Goal: Task Accomplishment & Management: Complete application form

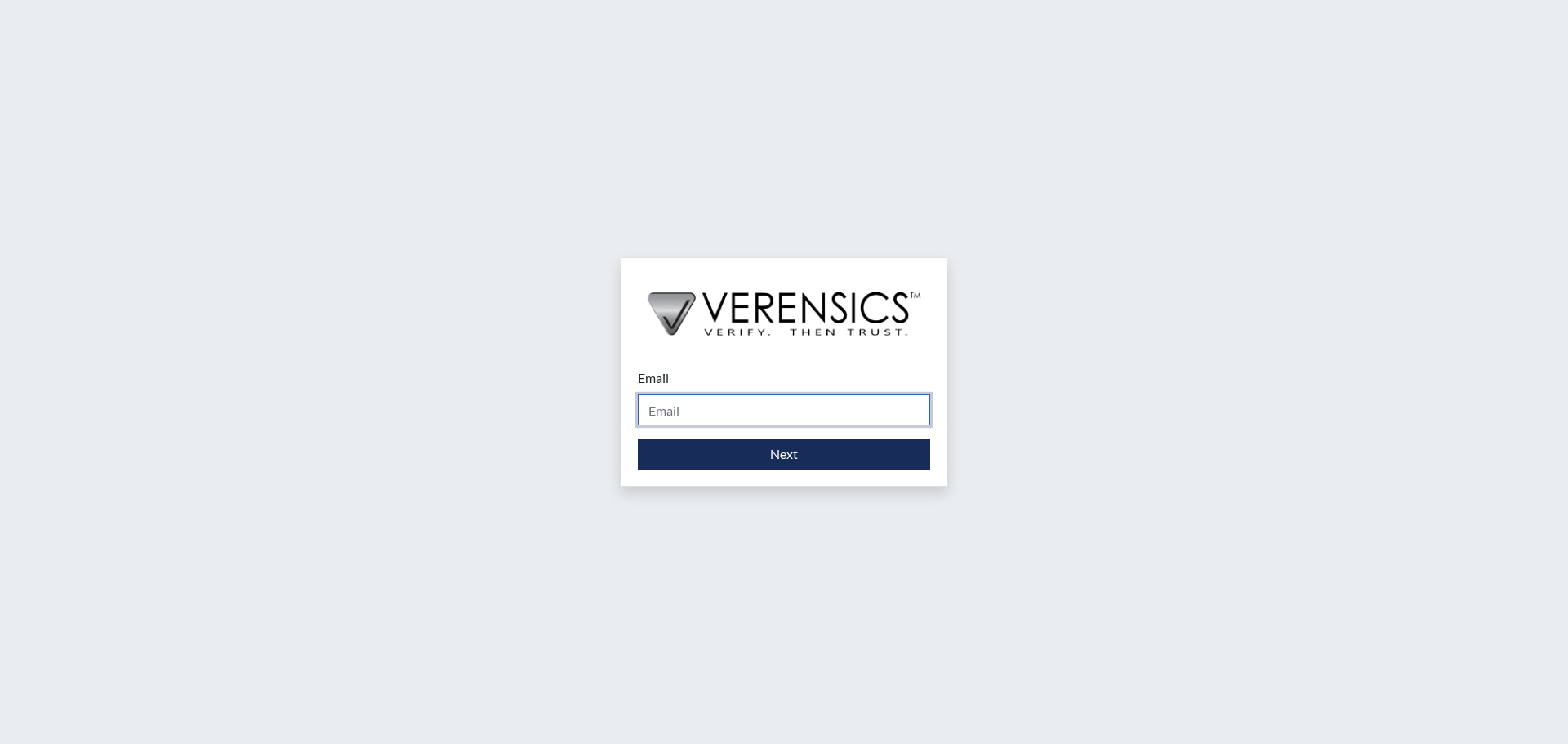
click at [756, 416] on input "Email" at bounding box center [784, 410] width 292 height 31
type input "[PERSON_NAME][EMAIL_ADDRESS][PERSON_NAME][DOMAIN_NAME]"
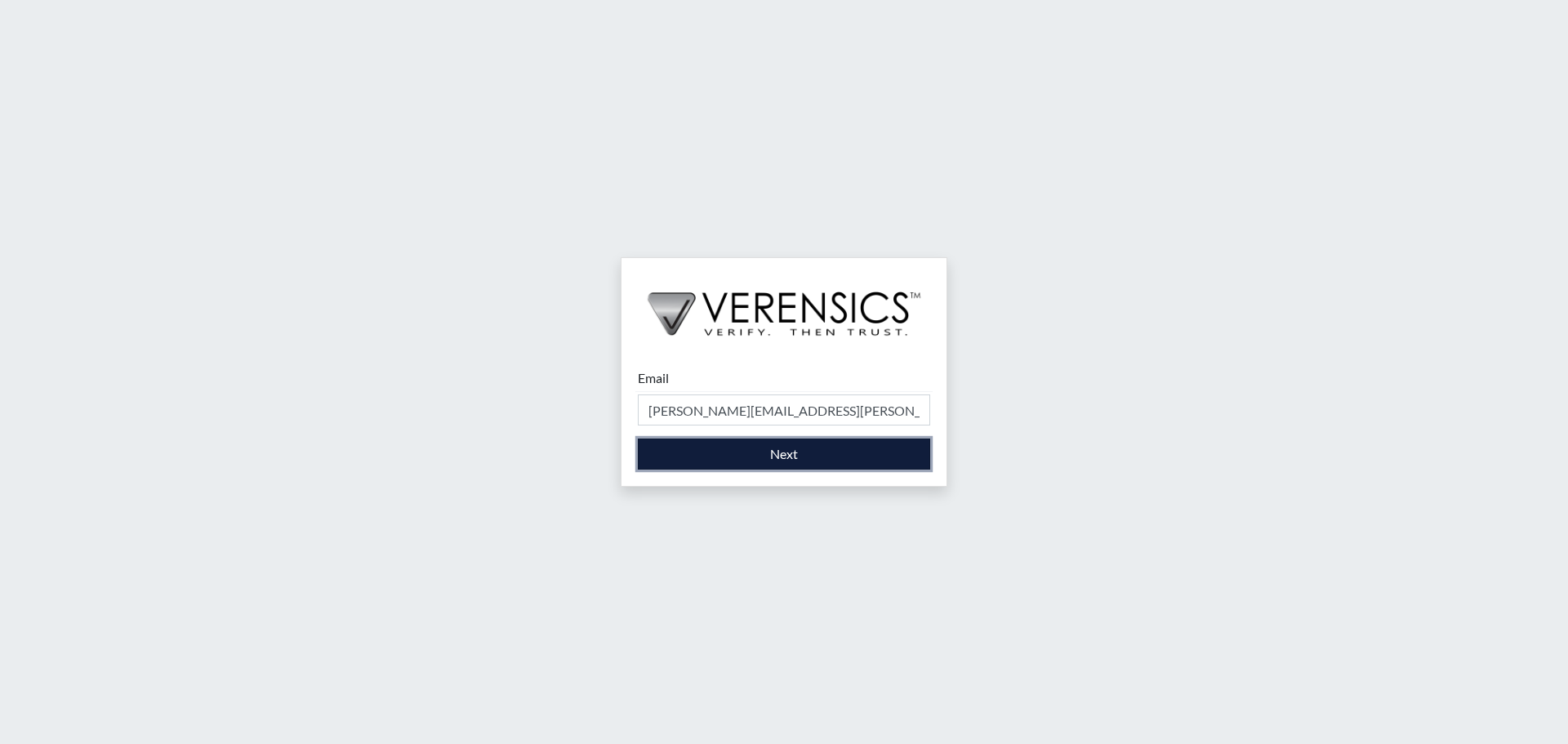
click at [785, 456] on button "Next" at bounding box center [784, 454] width 292 height 31
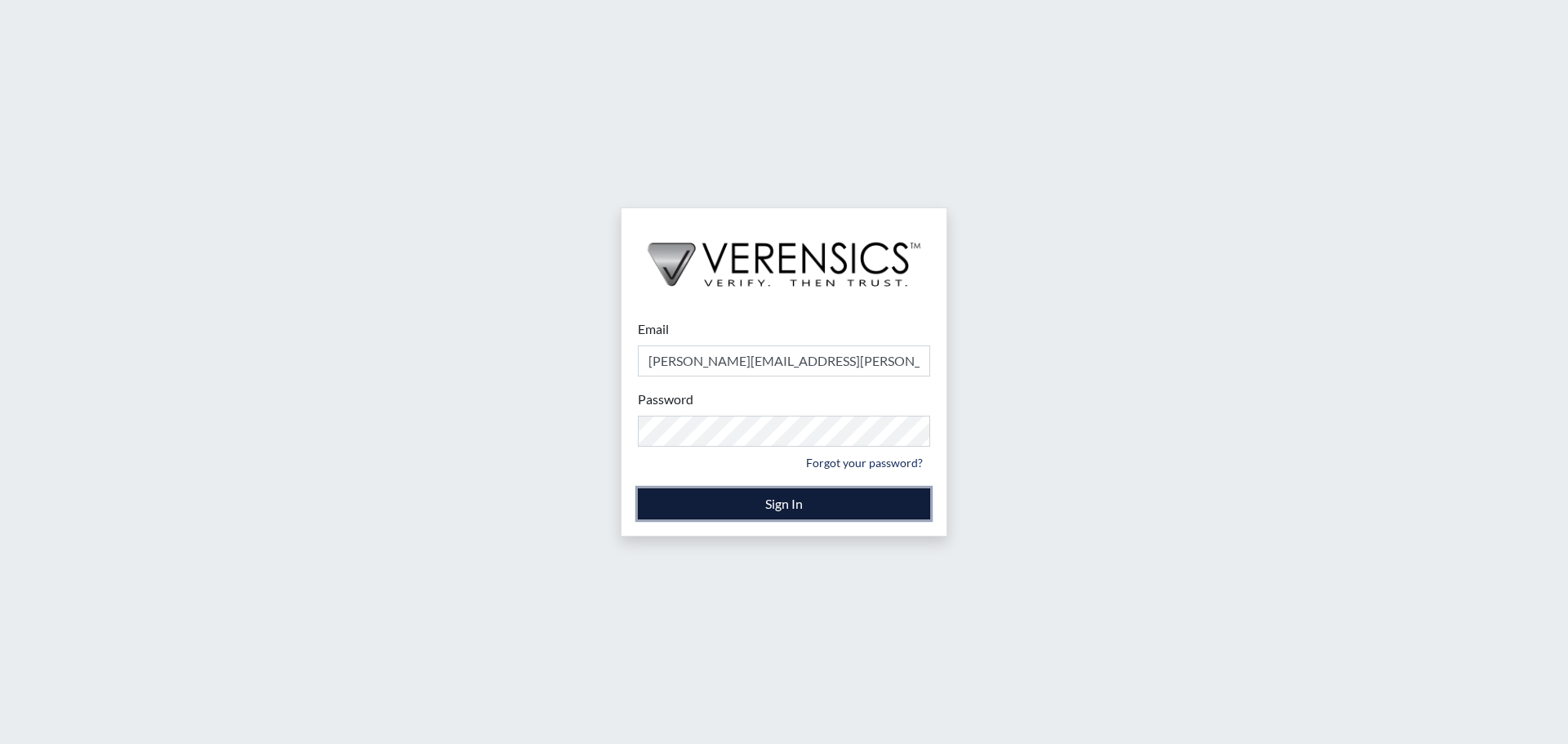
click at [814, 503] on button "Sign In" at bounding box center [784, 504] width 292 height 31
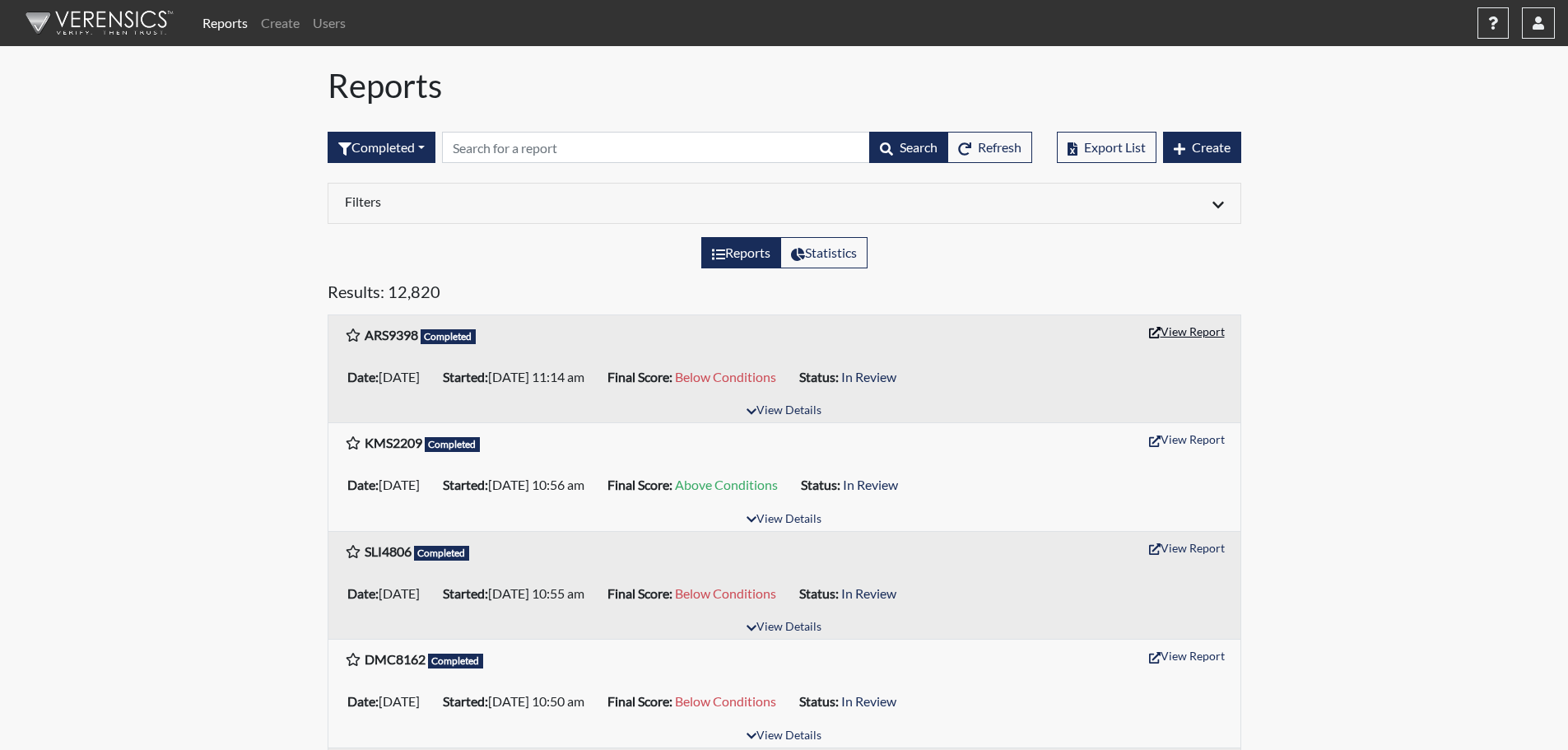
click at [1189, 329] on button "View Report" at bounding box center [1187, 331] width 91 height 26
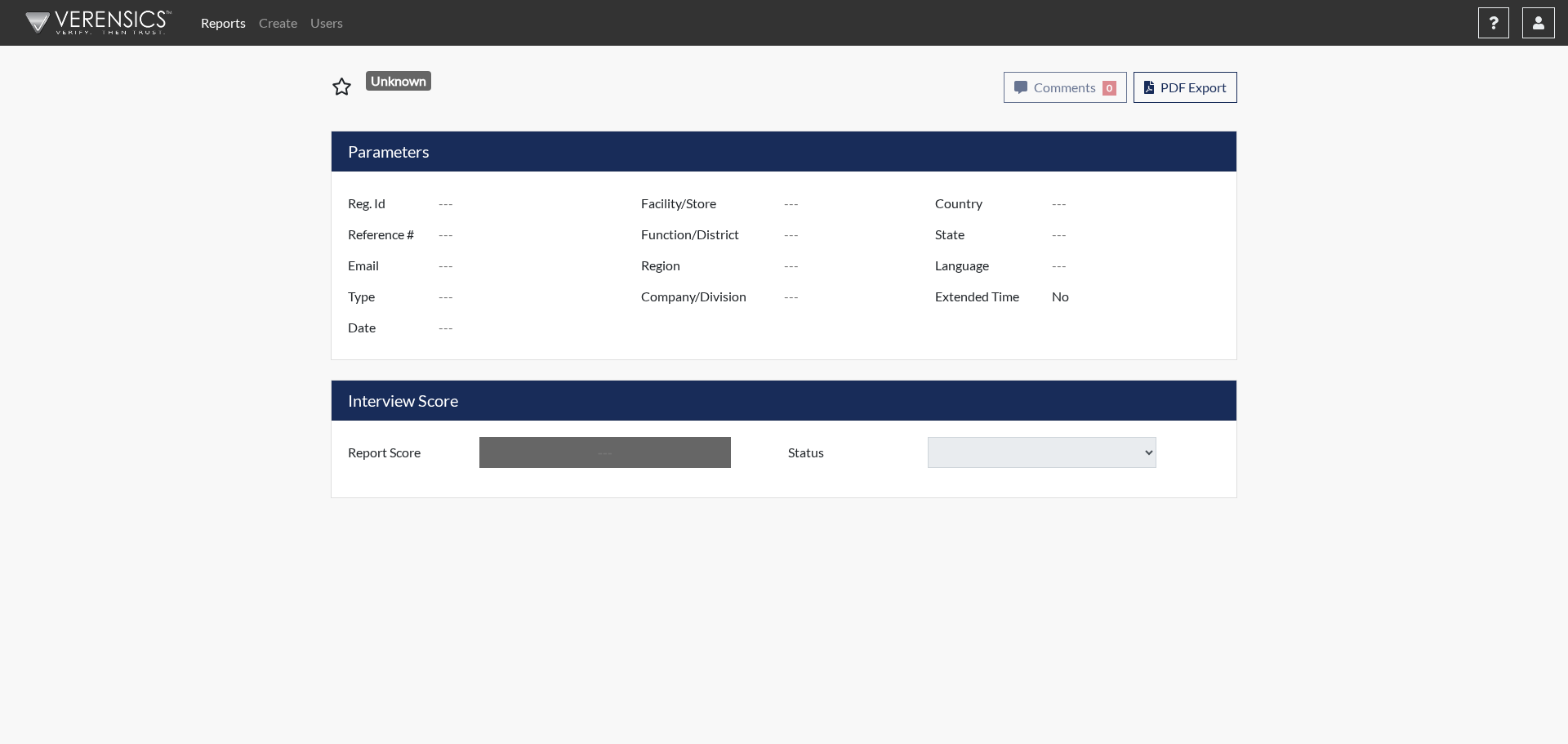
type input "ARS9398"
type input "50890"
type input "---"
type input "Corrections Pre-Employment"
type input "[DATE]"
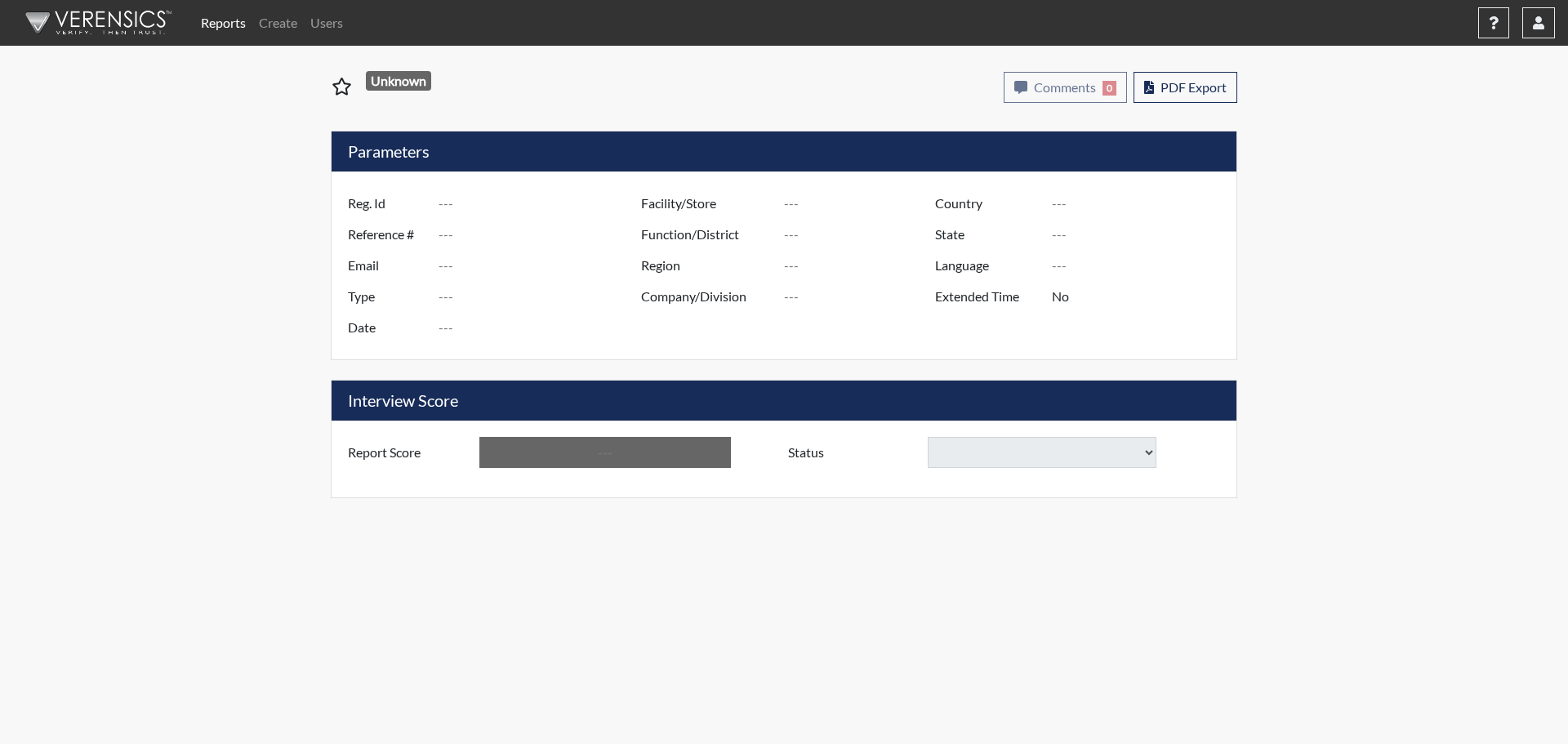
type input "Metro Re-Entry Facility"
type input "[GEOGRAPHIC_DATA]"
type input "[US_STATE]"
type input "English"
type input "Below Conditions"
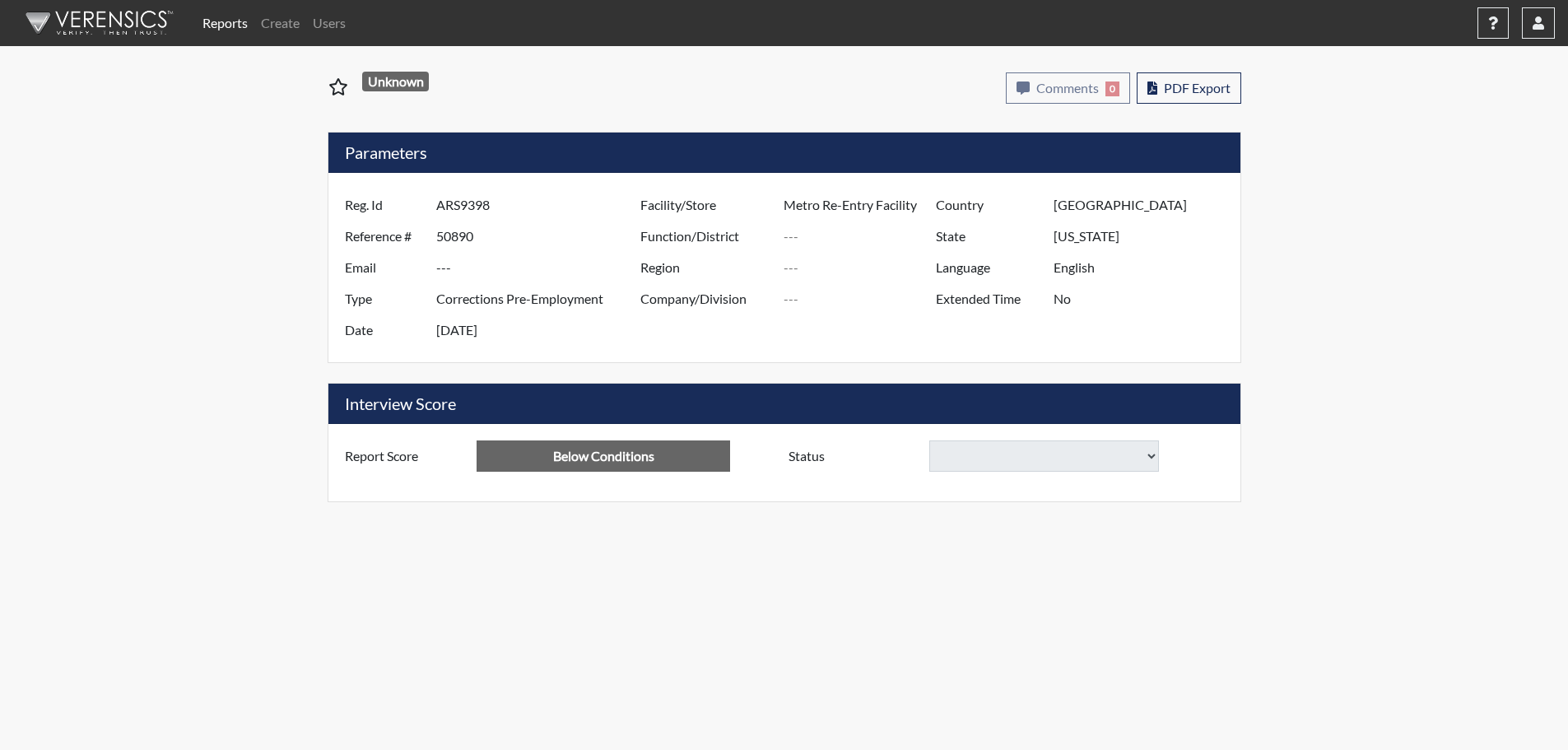
select select
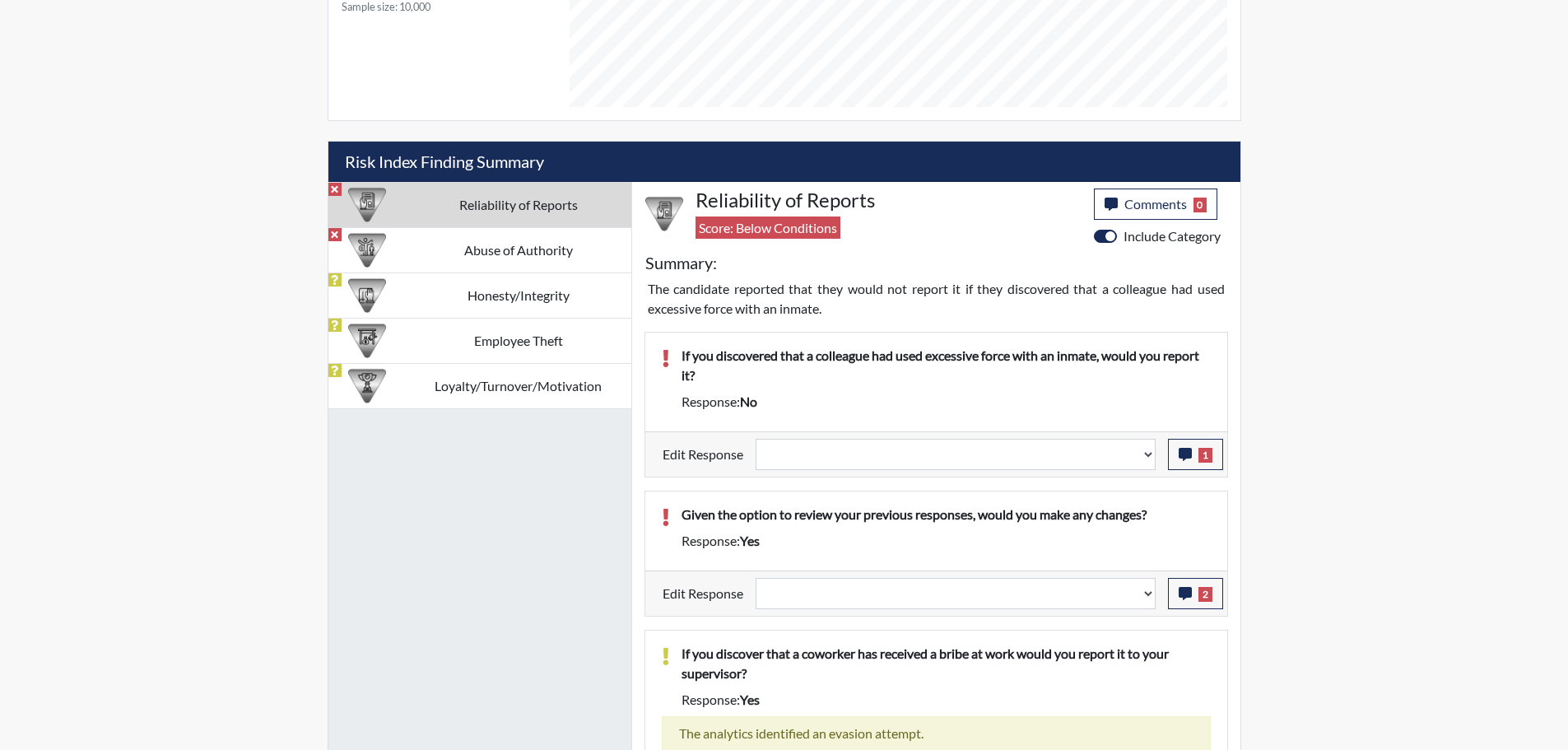
scroll to position [905, 0]
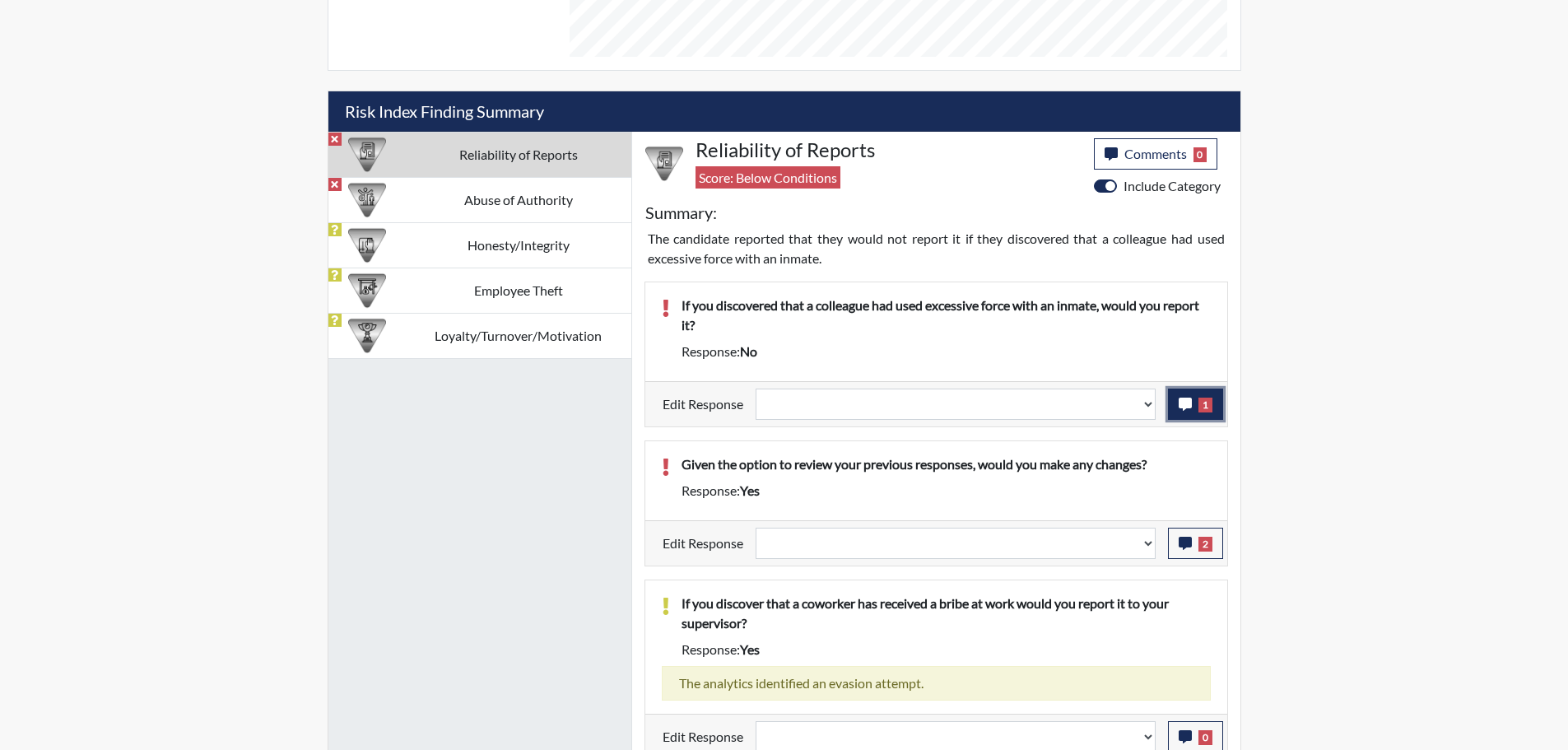
click at [1187, 407] on icon "button" at bounding box center [1185, 403] width 13 height 13
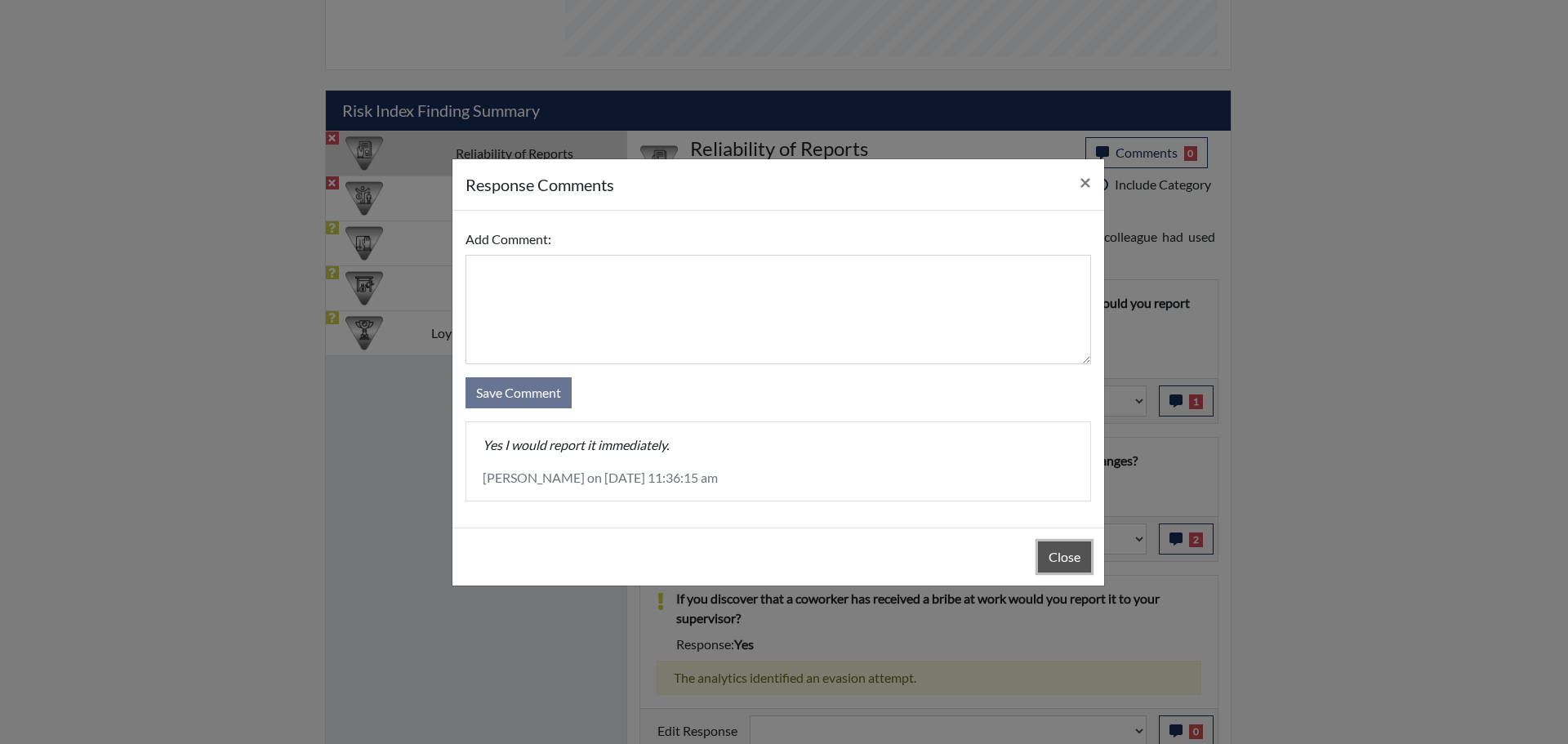
drag, startPoint x: 1060, startPoint y: 566, endPoint x: 1083, endPoint y: 511, distance: 59.6
click at [1060, 560] on button "Close" at bounding box center [1064, 557] width 53 height 31
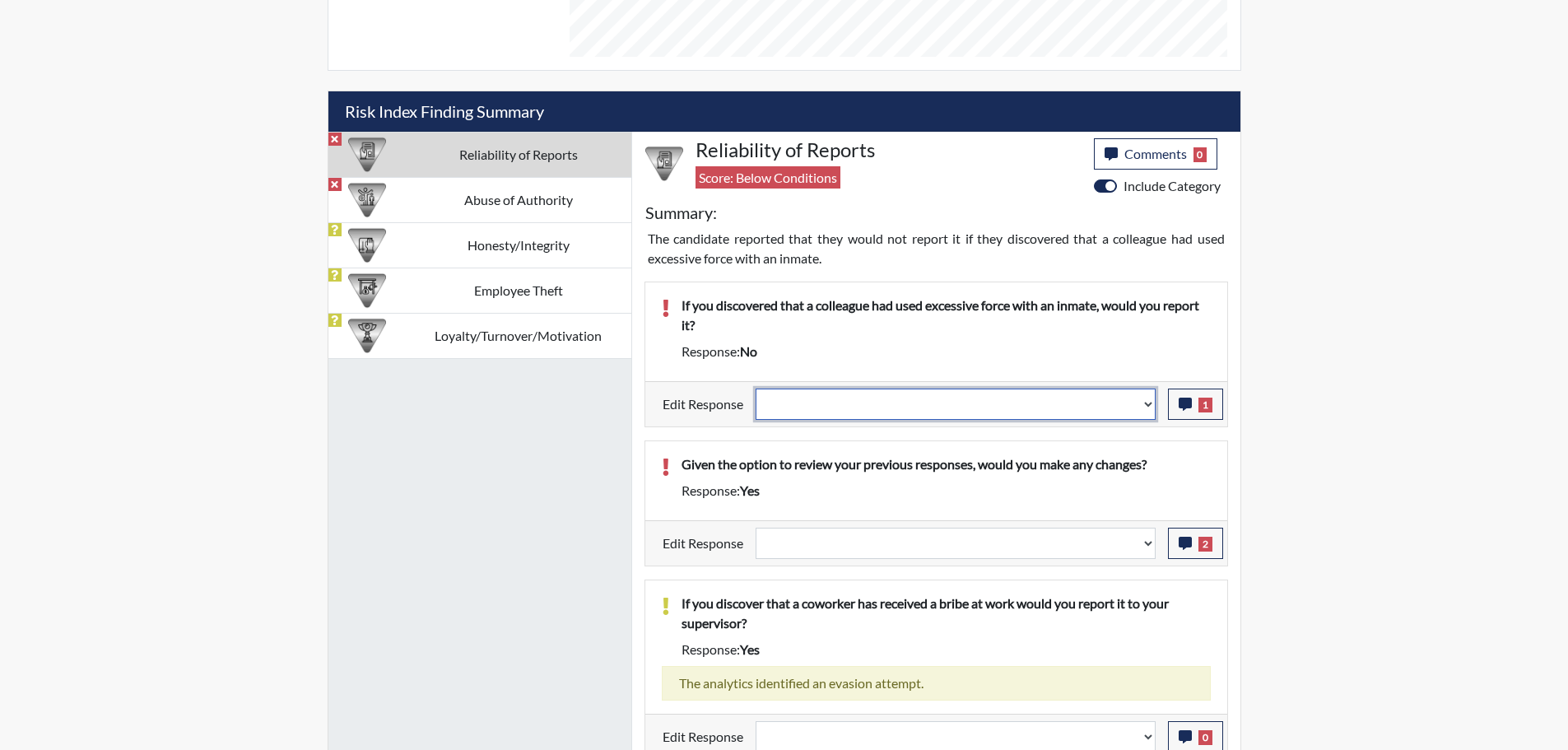
click at [1141, 403] on select "Question is not relevant. Results will be updated. Reasonable explanation provi…" at bounding box center [955, 404] width 400 height 32
select select "reasonable-explanation-provided"
click at [756, 388] on select "Question is not relevant. Results will be updated. Reasonable explanation provi…" at bounding box center [955, 404] width 400 height 32
select select
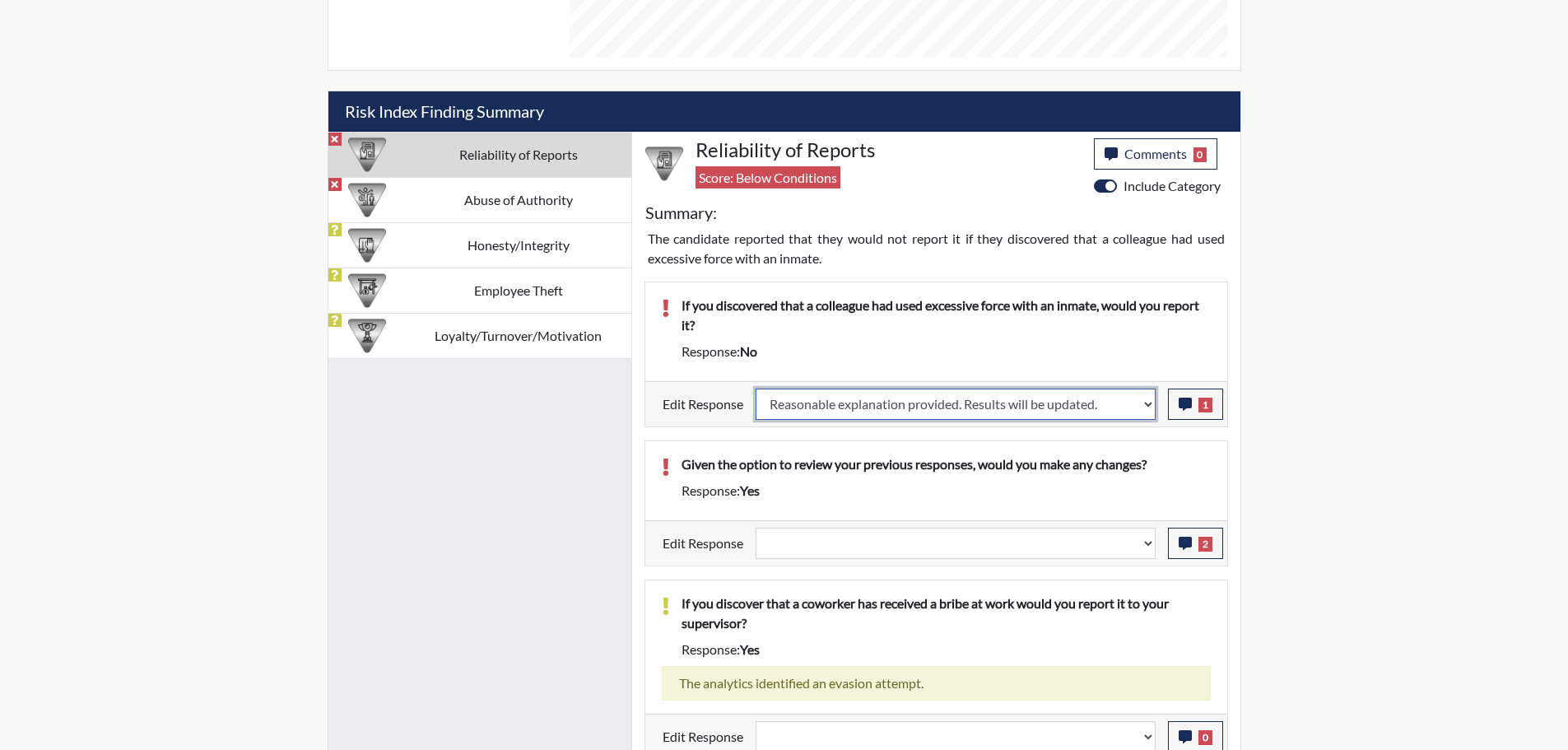
select select
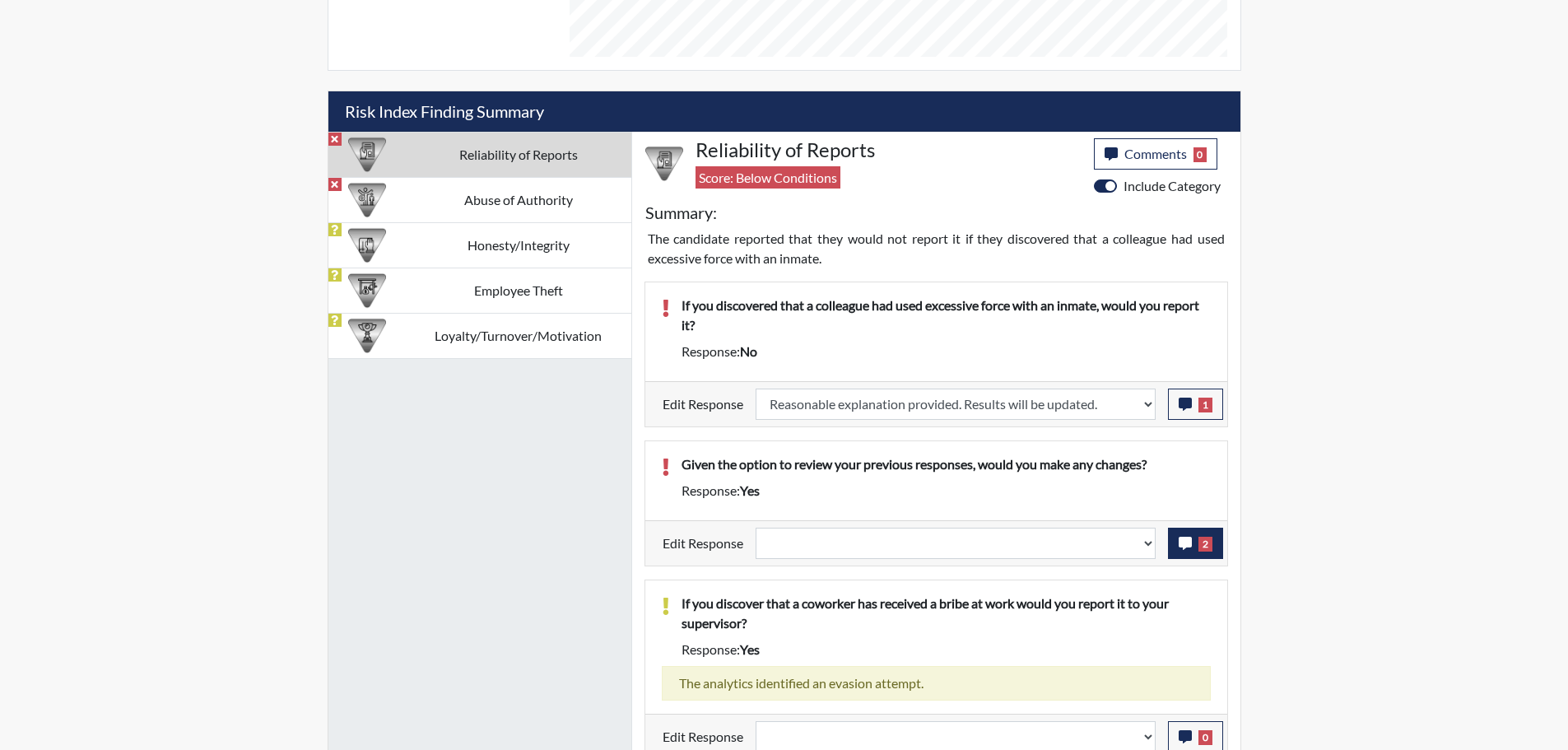
select select
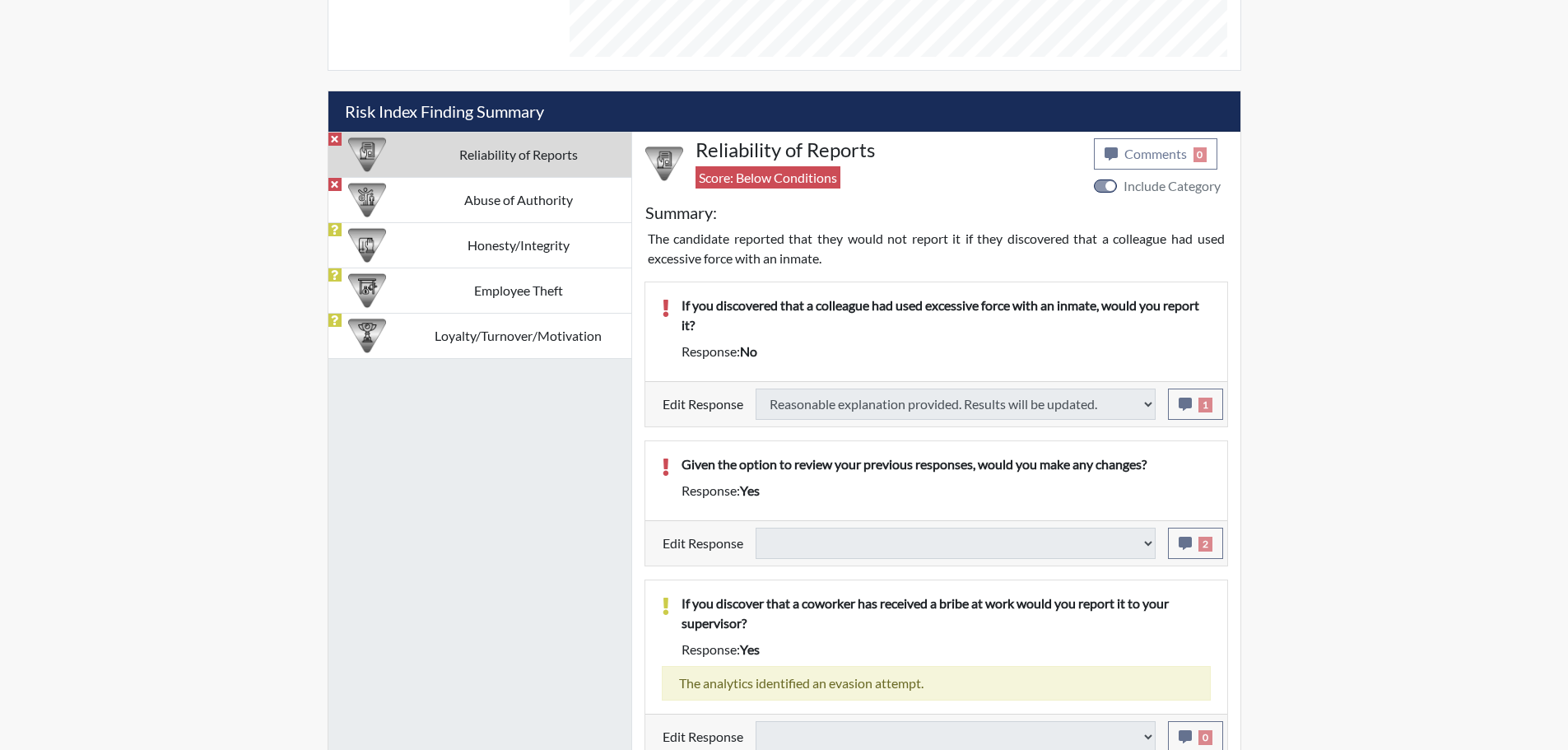
type input "Above Conditions"
select select
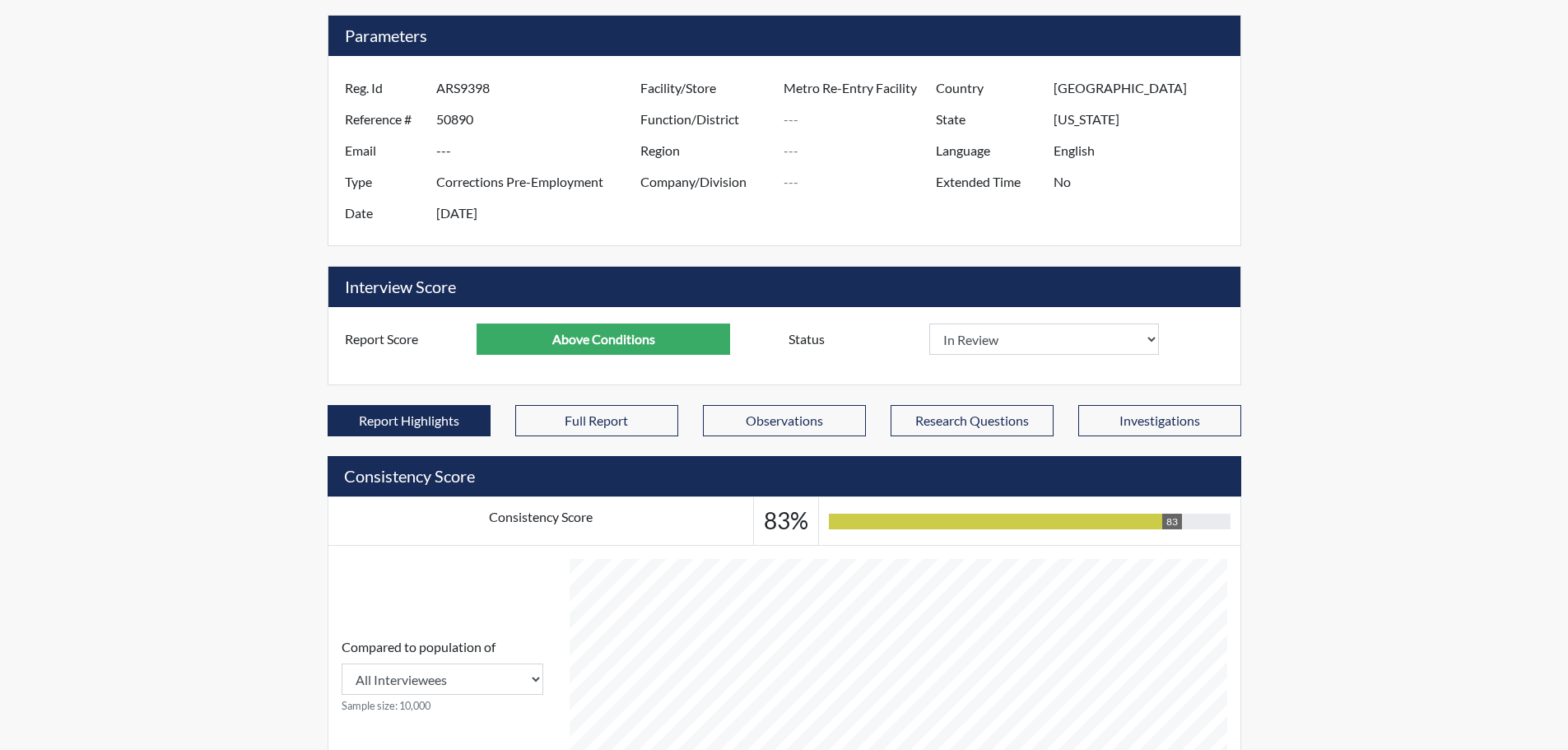
scroll to position [0, 0]
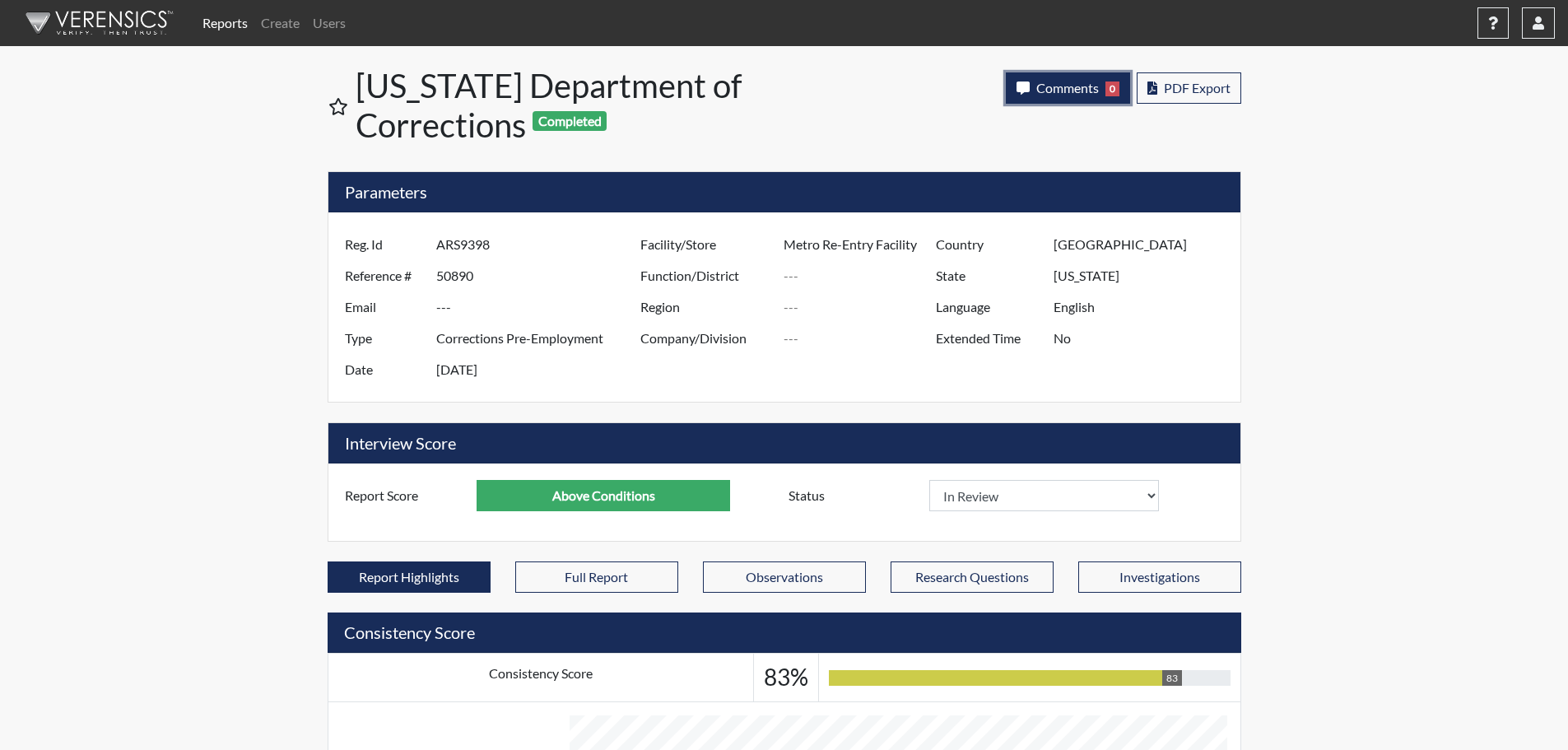
click at [1071, 81] on span "Comments" at bounding box center [1067, 88] width 62 height 16
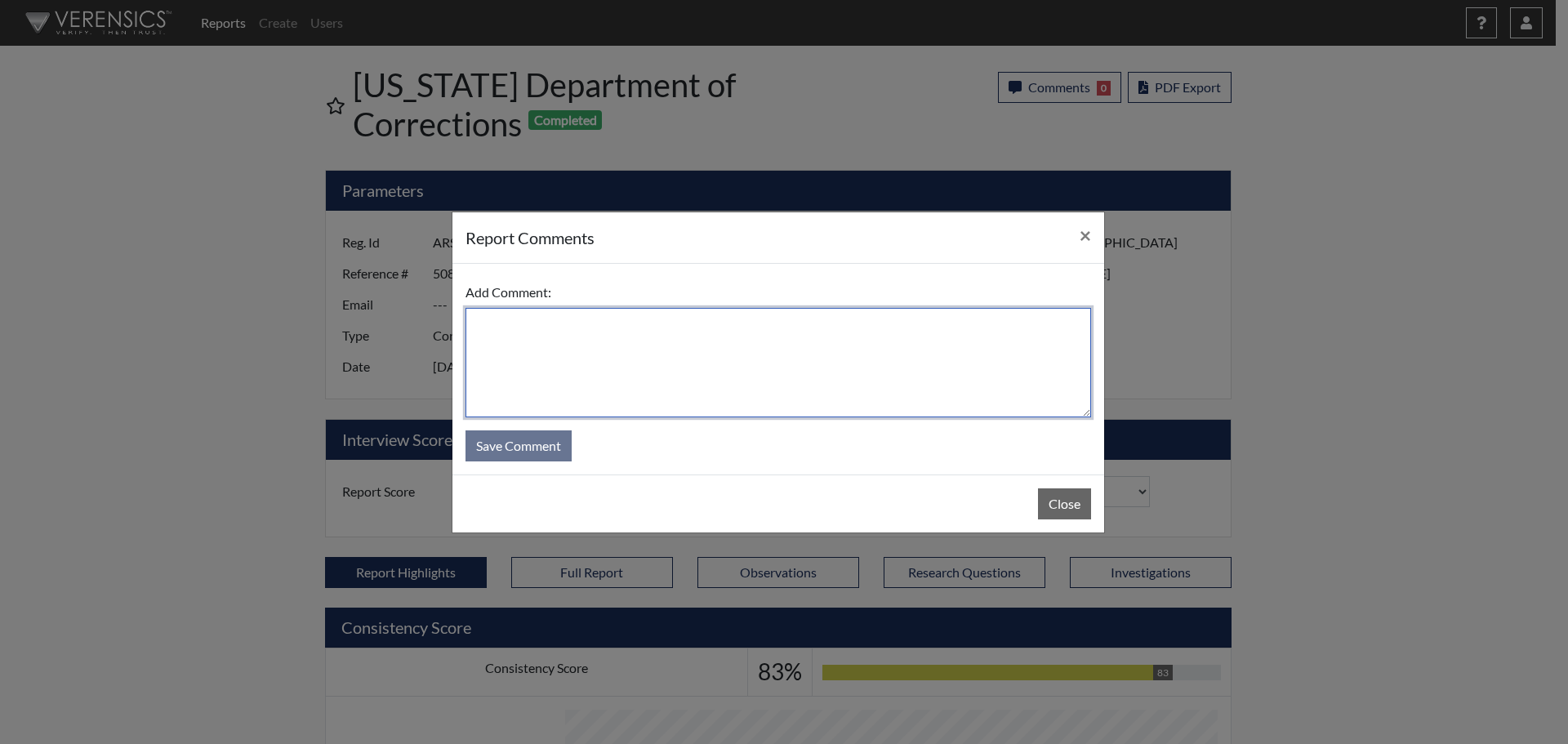
click at [912, 334] on textarea at bounding box center [778, 363] width 625 height 110
type textarea "SL [DATE]"
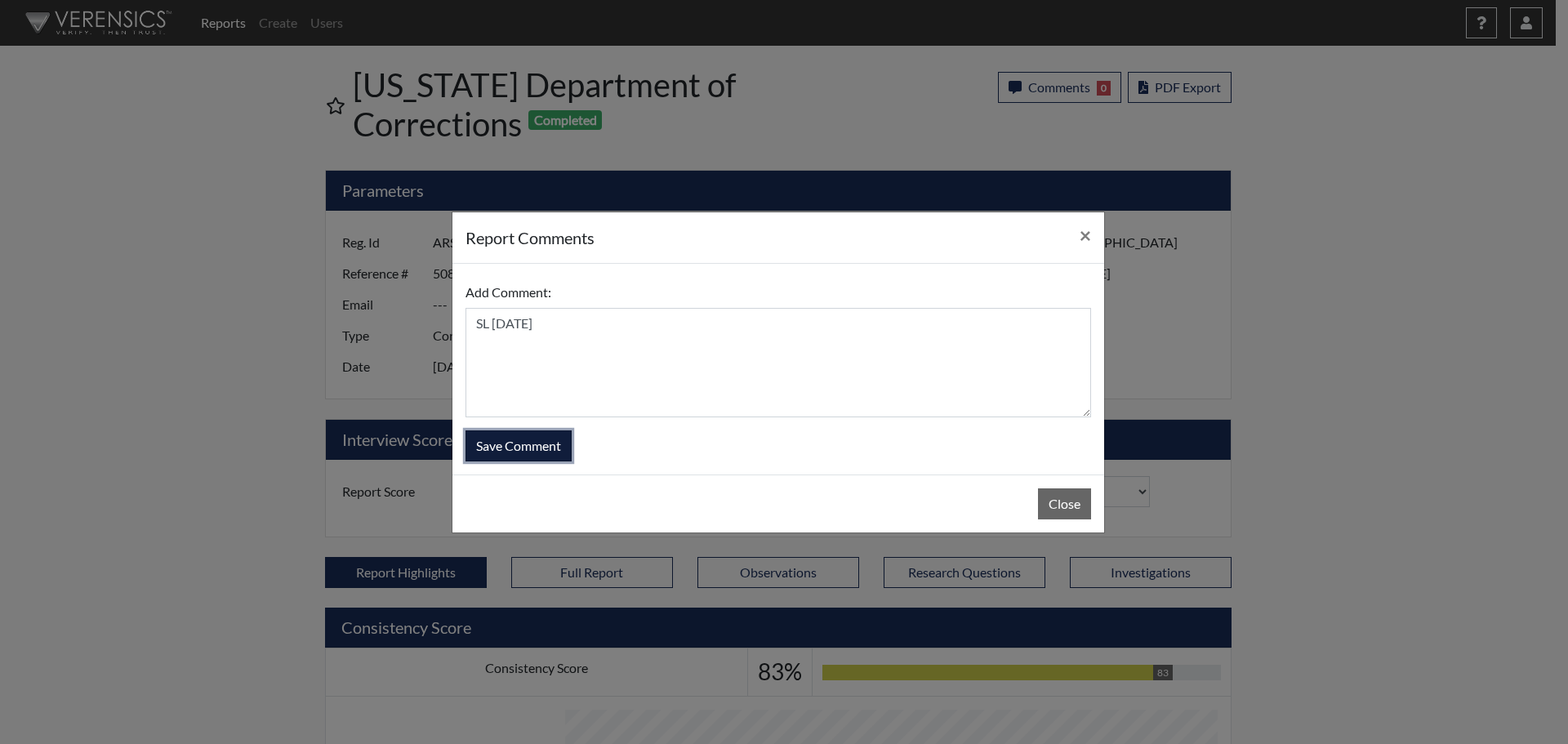
click at [529, 443] on button "Save Comment" at bounding box center [518, 446] width 106 height 31
select select
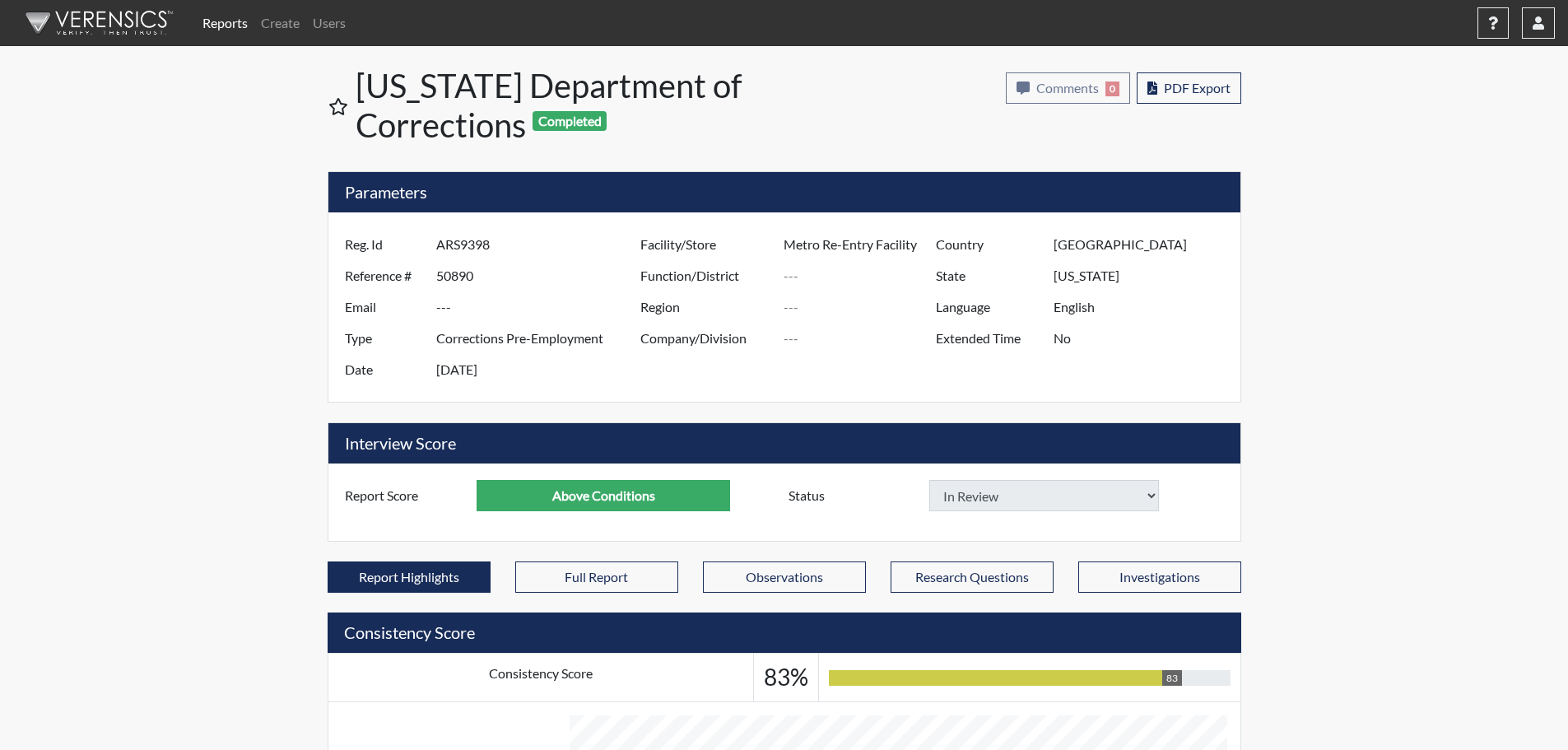
select select
